Goal: Transaction & Acquisition: Download file/media

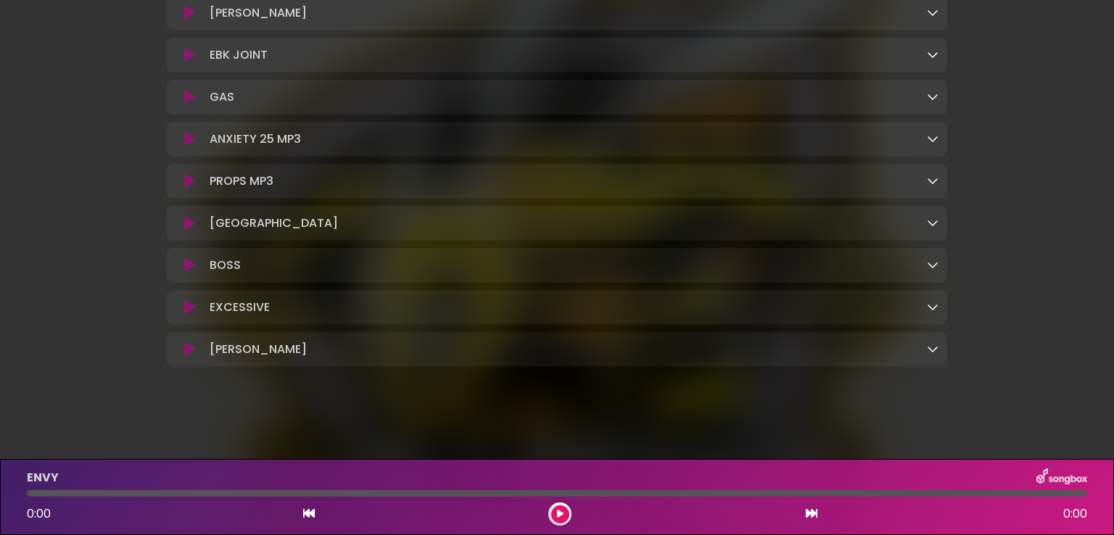
scroll to position [1313, 0]
click at [934, 49] on icon at bounding box center [933, 55] width 12 height 12
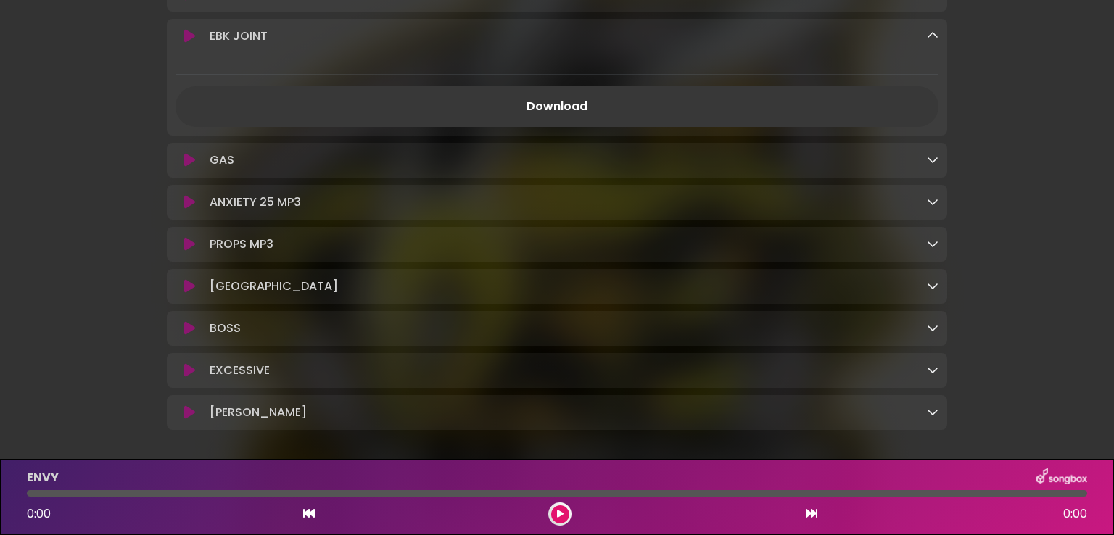
click at [719, 127] on link "Download" at bounding box center [557, 106] width 763 height 41
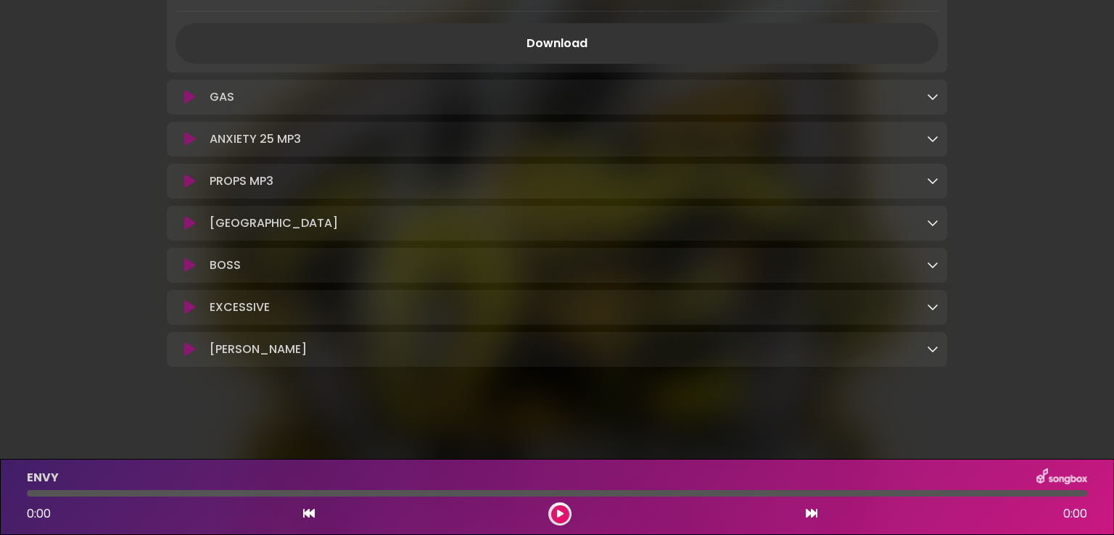
scroll to position [1394, 0]
drag, startPoint x: 191, startPoint y: 134, endPoint x: 470, endPoint y: 115, distance: 280.0
click at [191, 134] on icon at bounding box center [189, 139] width 11 height 15
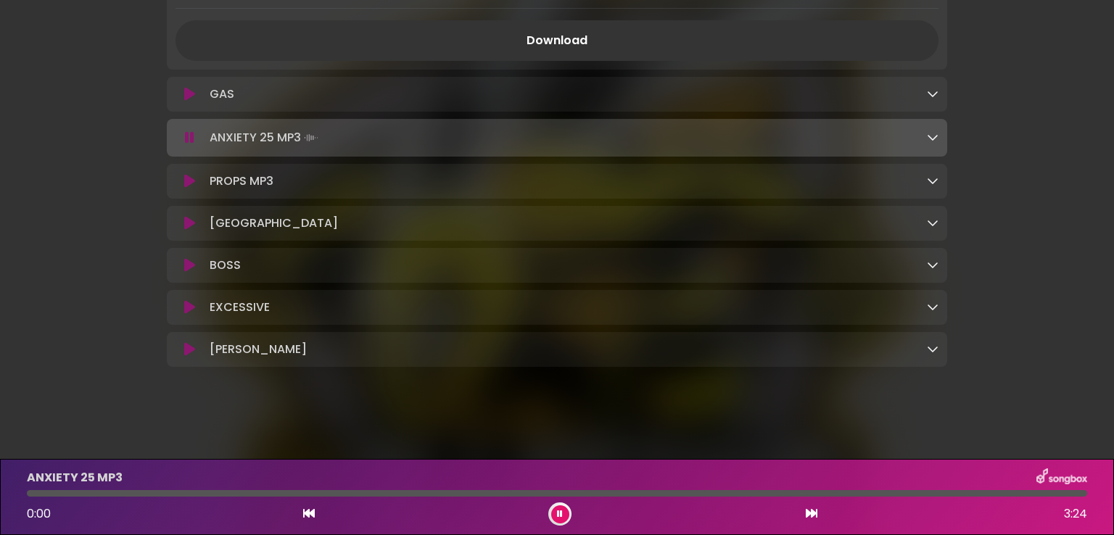
click at [935, 142] on icon at bounding box center [933, 137] width 12 height 12
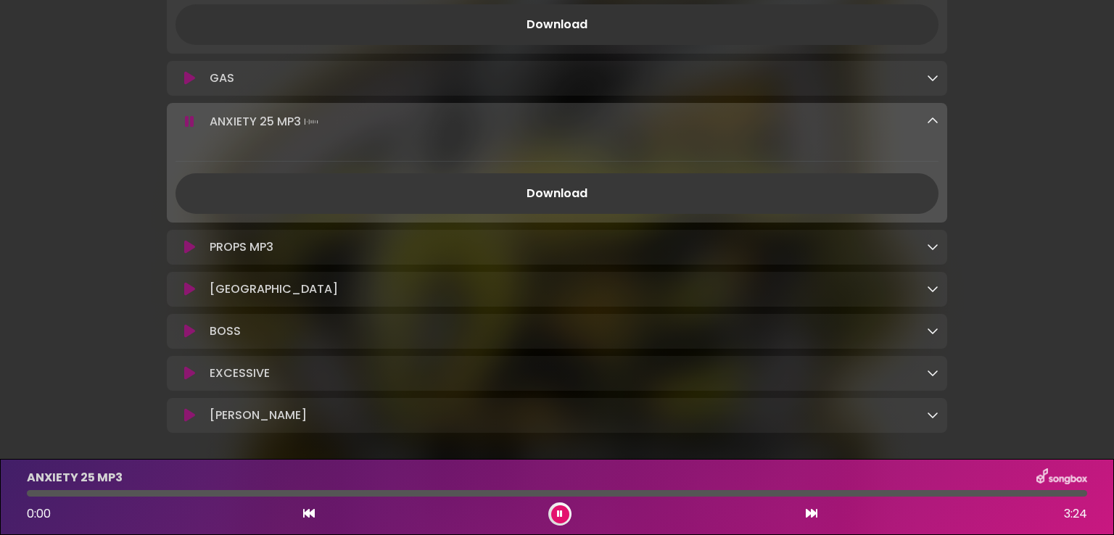
click at [743, 207] on link "Download" at bounding box center [557, 193] width 763 height 41
click at [190, 255] on icon at bounding box center [189, 247] width 11 height 15
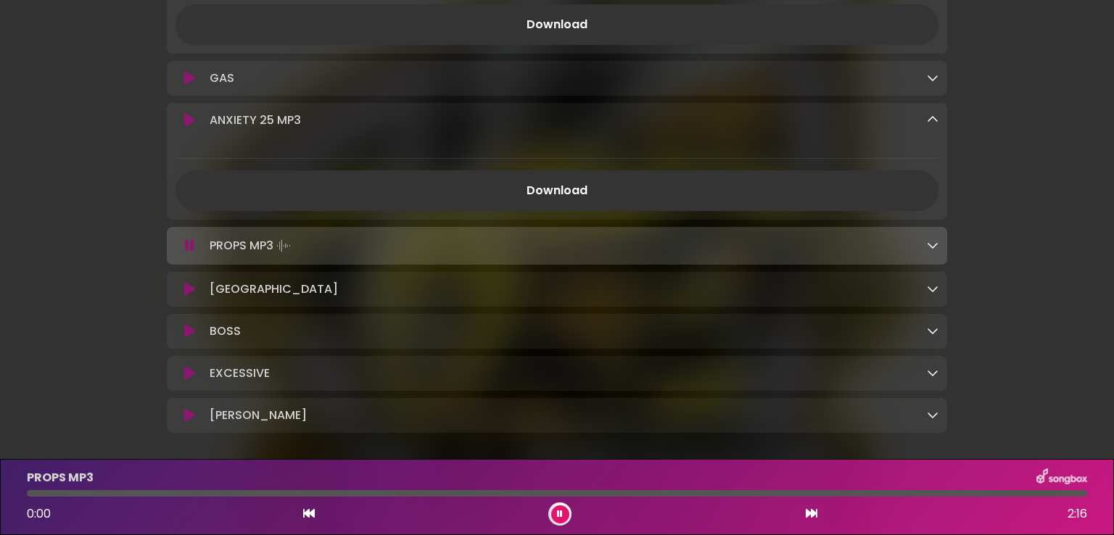
click at [182, 86] on button at bounding box center [190, 78] width 28 height 15
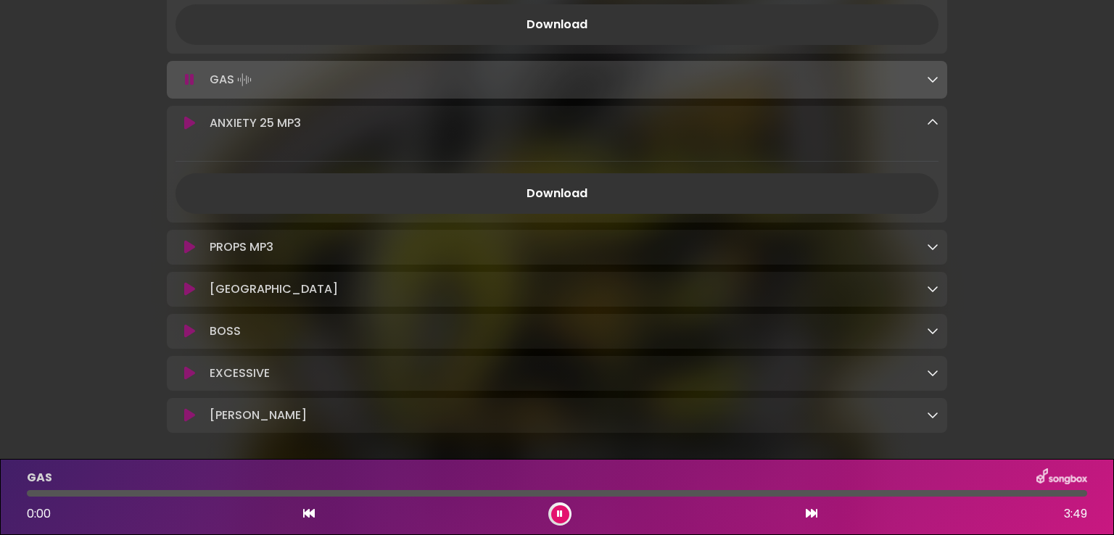
click at [934, 85] on icon at bounding box center [933, 79] width 12 height 12
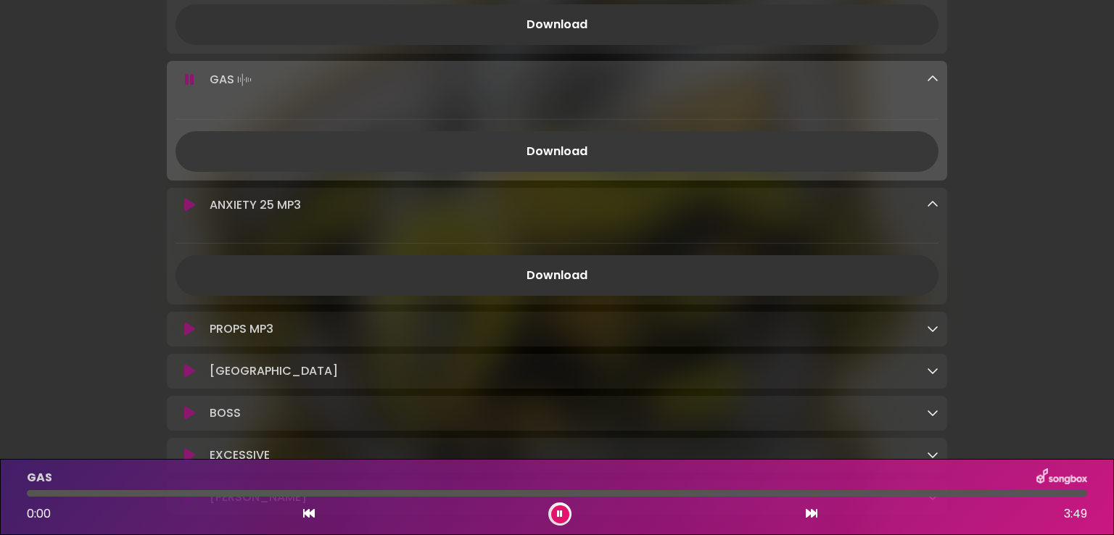
click at [480, 172] on link "Download" at bounding box center [557, 151] width 763 height 41
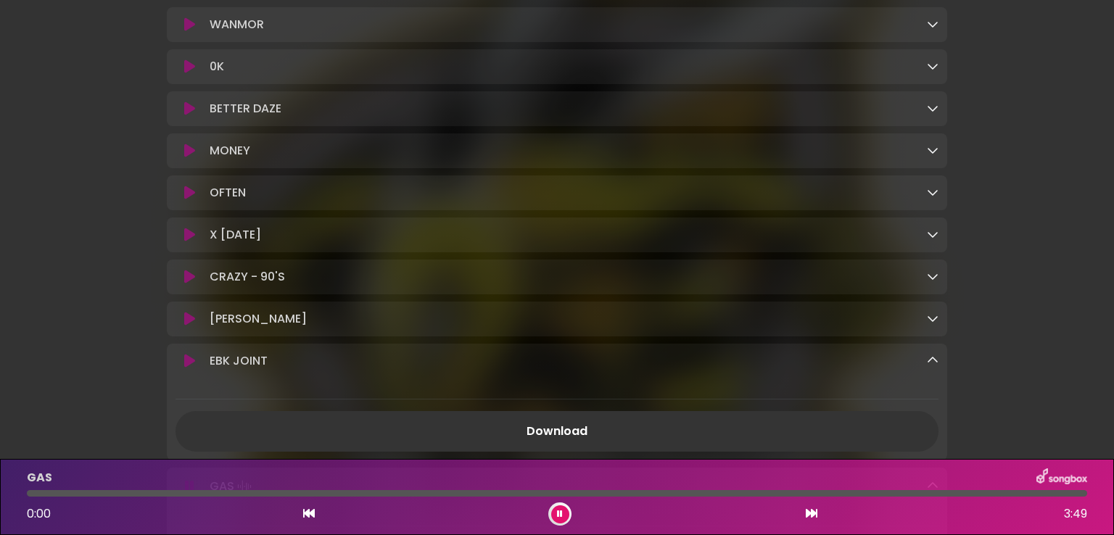
scroll to position [959, 0]
